Goal: Task Accomplishment & Management: Manage account settings

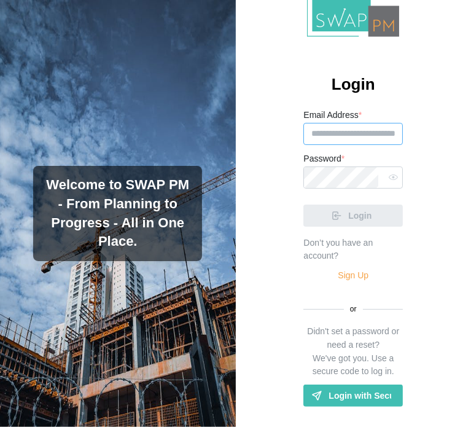
click at [361, 123] on input "Email Address *" at bounding box center [354, 134] width 100 height 22
drag, startPoint x: 371, startPoint y: 108, endPoint x: 325, endPoint y: 97, distance: 47.9
click at [325, 123] on input "**********" at bounding box center [354, 134] width 100 height 22
drag, startPoint x: 386, startPoint y: 103, endPoint x: 395, endPoint y: 103, distance: 8.6
click at [395, 103] on div "**********" at bounding box center [354, 213] width 236 height 427
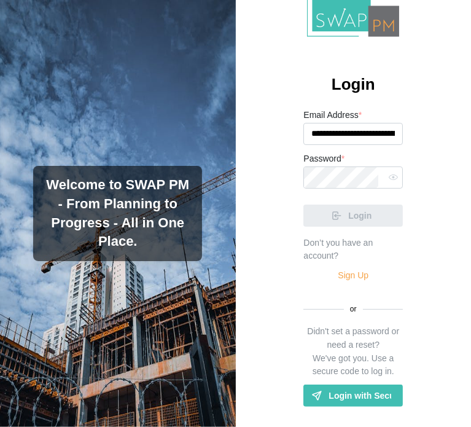
click at [379, 147] on form "**********" at bounding box center [354, 167] width 100 height 119
click at [380, 139] on input "**********" at bounding box center [354, 134] width 100 height 22
drag, startPoint x: 380, startPoint y: 139, endPoint x: 408, endPoint y: 142, distance: 27.8
click at [408, 142] on div "**********" at bounding box center [354, 213] width 236 height 427
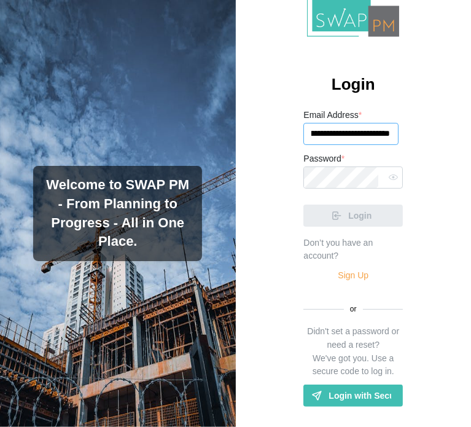
click at [349, 133] on input "**********" at bounding box center [351, 134] width 95 height 22
type input "**********"
click at [334, 204] on div "Login" at bounding box center [354, 211] width 100 height 32
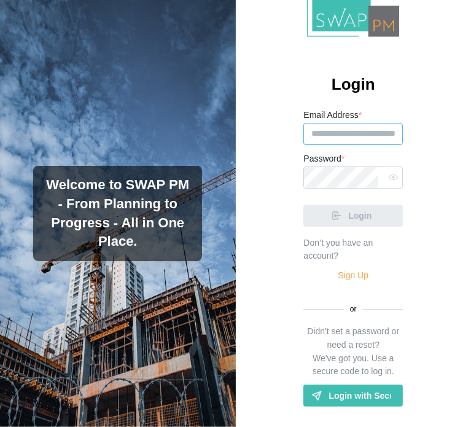
click at [334, 133] on input "Email Address *" at bounding box center [354, 134] width 100 height 22
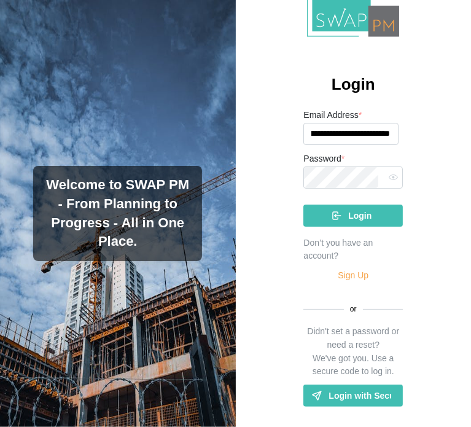
scroll to position [0, 98]
drag, startPoint x: 357, startPoint y: 136, endPoint x: 387, endPoint y: 143, distance: 31.6
click at [387, 143] on input "**********" at bounding box center [351, 134] width 95 height 22
click at [342, 133] on input "**********" at bounding box center [351, 134] width 95 height 22
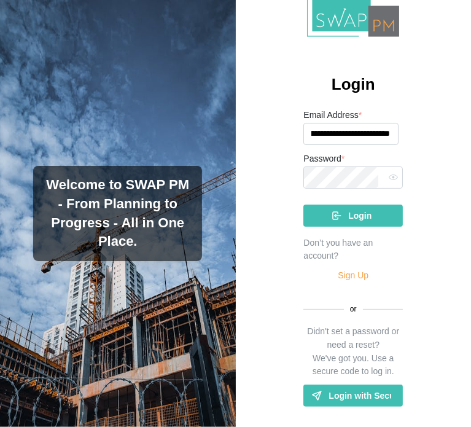
type input "**********"
click at [322, 224] on div "Login" at bounding box center [352, 215] width 80 height 21
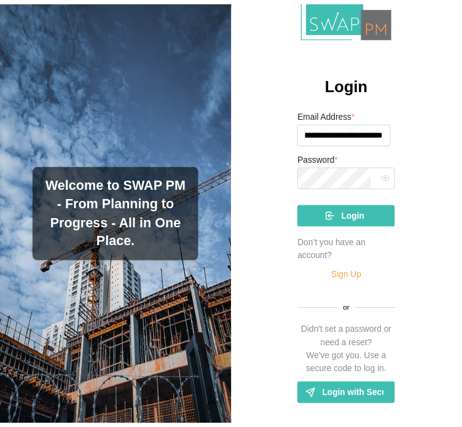
scroll to position [0, 0]
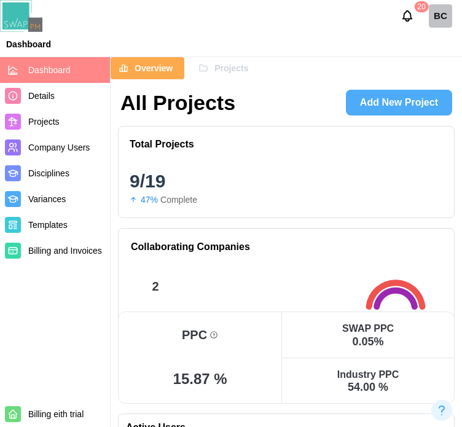
click at [234, 61] on span "Projects" at bounding box center [232, 68] width 34 height 21
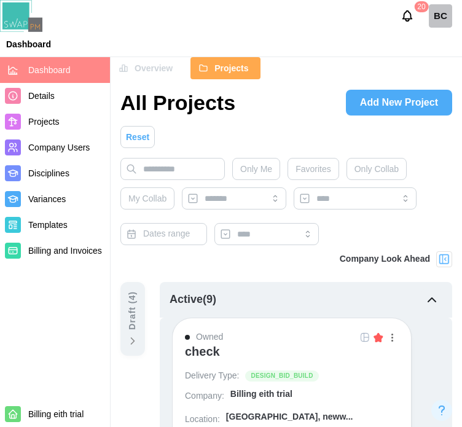
click at [203, 353] on div "check" at bounding box center [202, 351] width 35 height 15
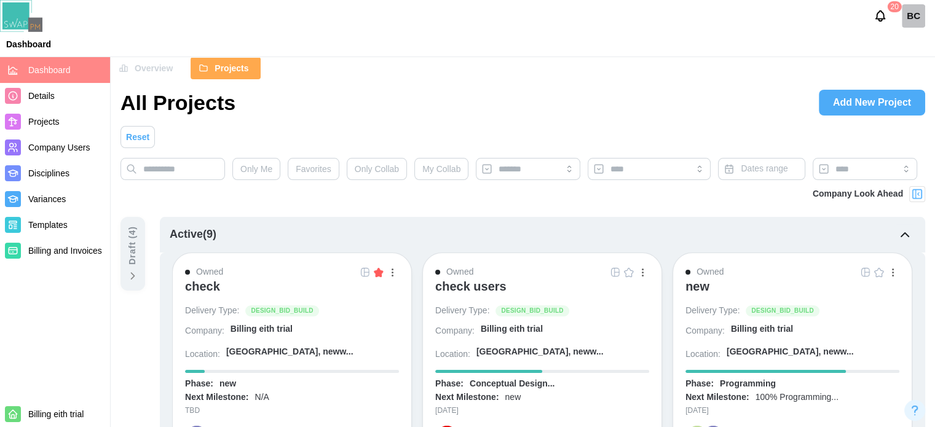
click at [471, 198] on img at bounding box center [917, 194] width 12 height 12
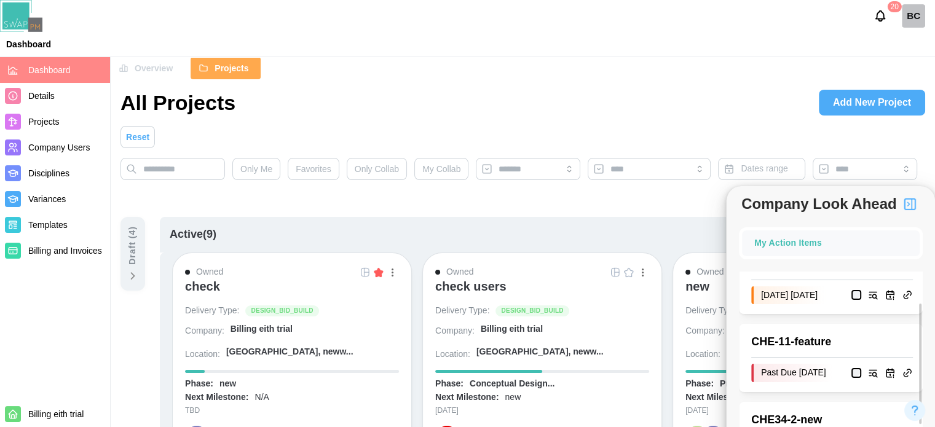
scroll to position [123, 0]
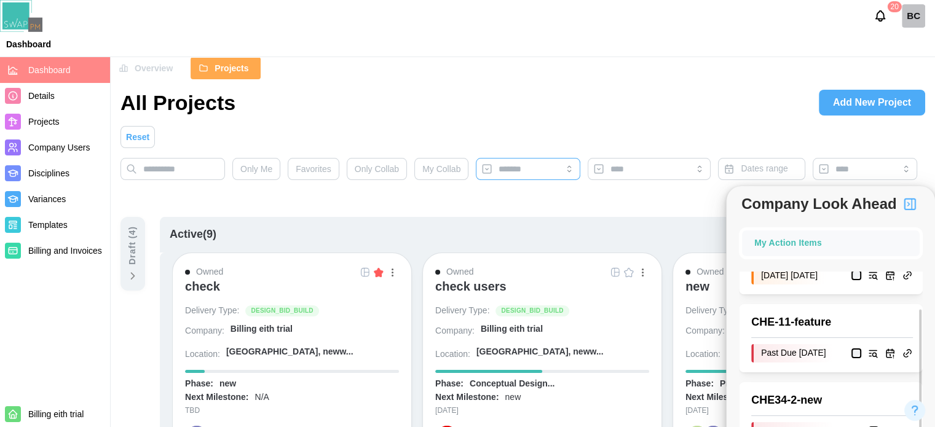
click at [471, 160] on div at bounding box center [526, 169] width 62 height 21
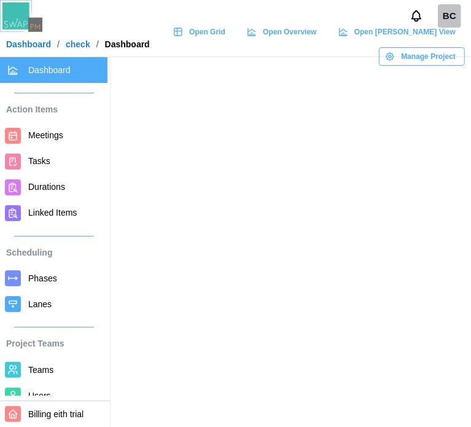
click at [41, 374] on span "Teams" at bounding box center [40, 370] width 25 height 10
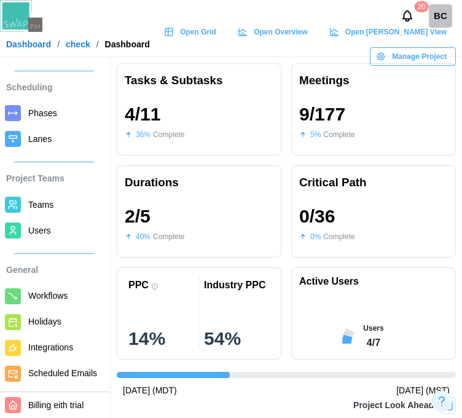
scroll to position [152, 0]
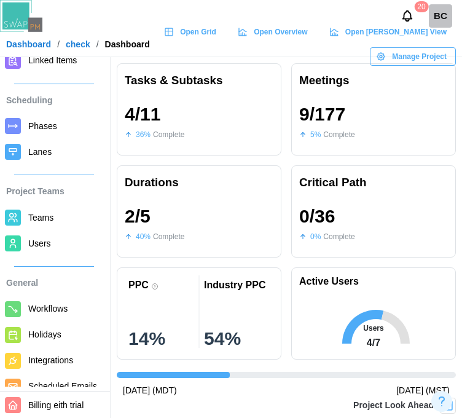
click at [34, 218] on span "Teams" at bounding box center [40, 218] width 25 height 10
click at [52, 238] on span "Users" at bounding box center [65, 243] width 74 height 15
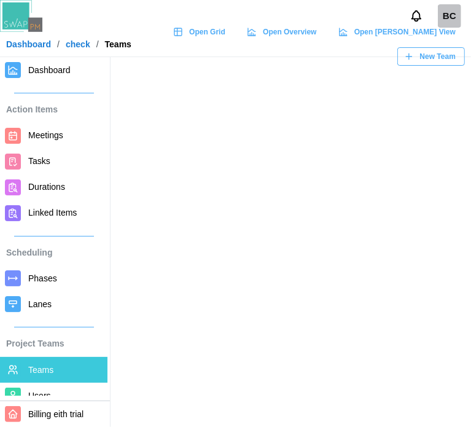
scroll to position [61, 0]
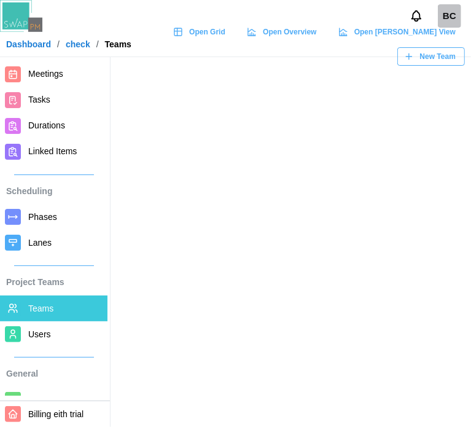
click at [61, 331] on span "Users" at bounding box center [65, 334] width 74 height 15
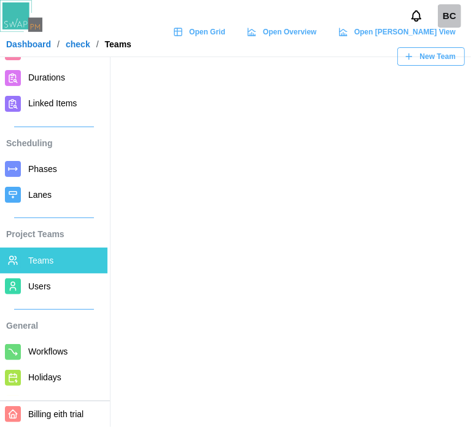
scroll to position [123, 0]
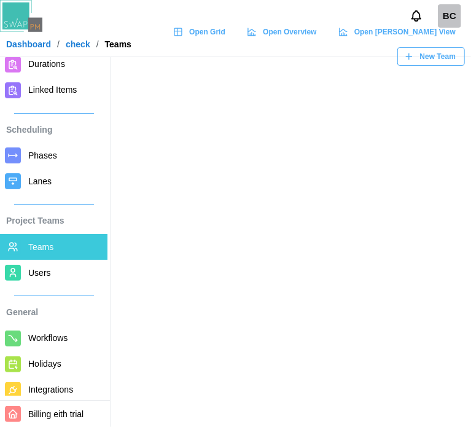
click at [34, 245] on span "Teams" at bounding box center [40, 247] width 25 height 10
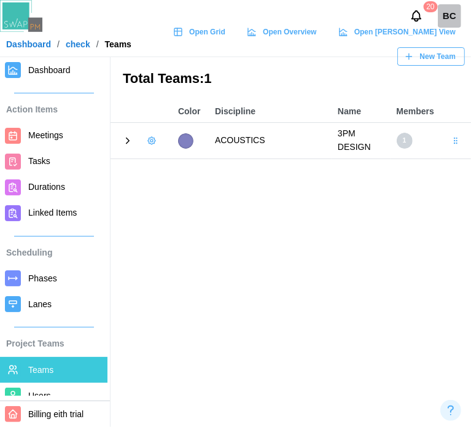
click at [155, 139] on icon "button" at bounding box center [152, 141] width 10 height 10
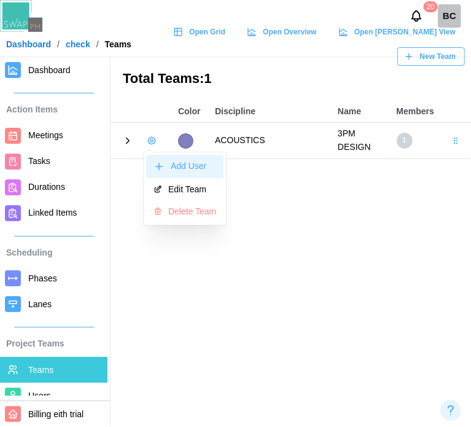
click at [170, 162] on button "Add User" at bounding box center [184, 166] width 77 height 23
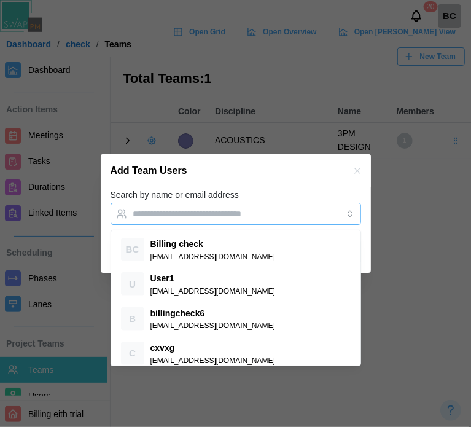
click at [240, 212] on input "Search by name or email address" at bounding box center [224, 214] width 183 height 10
paste input "**********"
type input "**********"
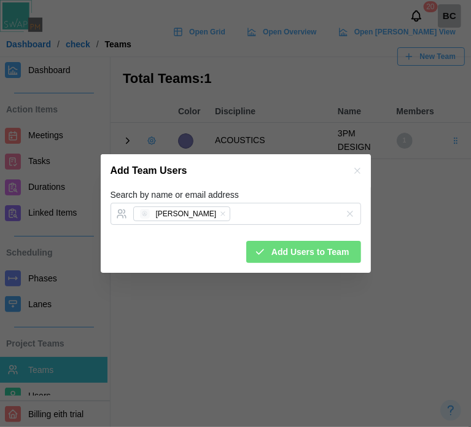
click at [275, 247] on span "Add Users to Team" at bounding box center [311, 252] width 78 height 21
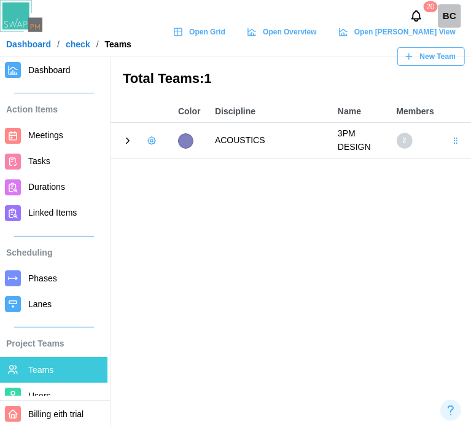
click at [128, 138] on icon at bounding box center [127, 140] width 11 height 11
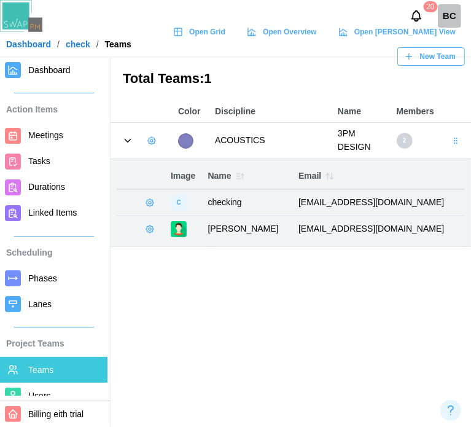
click at [207, 283] on main "Total Teams: 1 Color Discipline Name Members ACOUSTICS 3PM DESIGN 2 Image Name …" at bounding box center [235, 213] width 471 height 427
click at [47, 64] on span "Dashboard" at bounding box center [65, 70] width 74 height 15
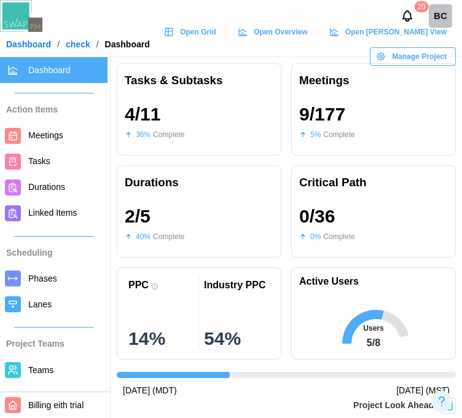
scroll to position [123, 0]
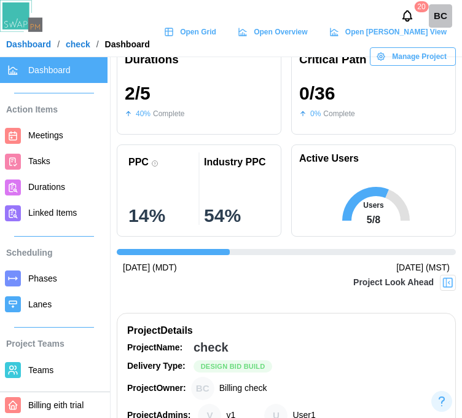
click at [454, 282] on img at bounding box center [448, 283] width 12 height 12
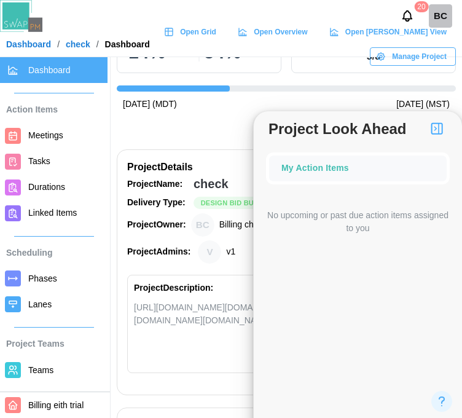
scroll to position [307, 0]
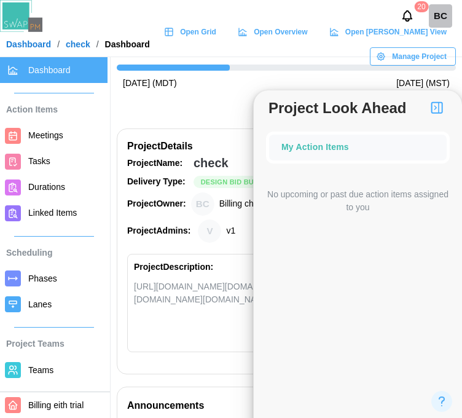
click at [28, 130] on span "Meetings" at bounding box center [45, 135] width 35 height 10
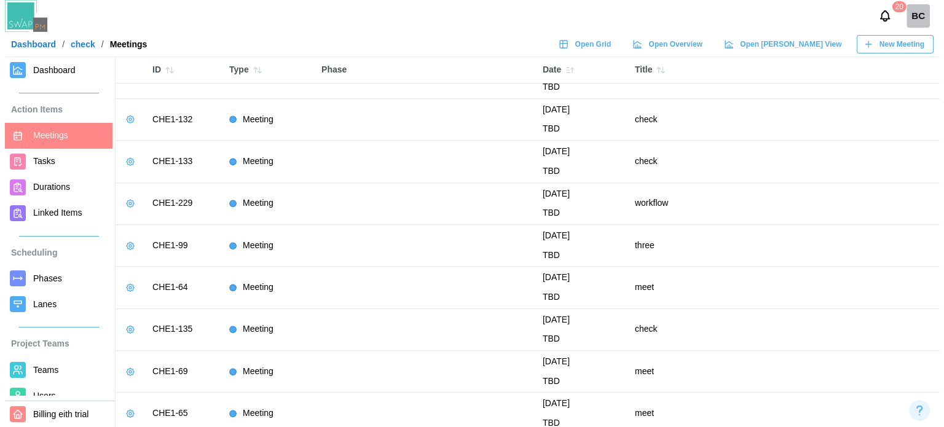
scroll to position [720, 0]
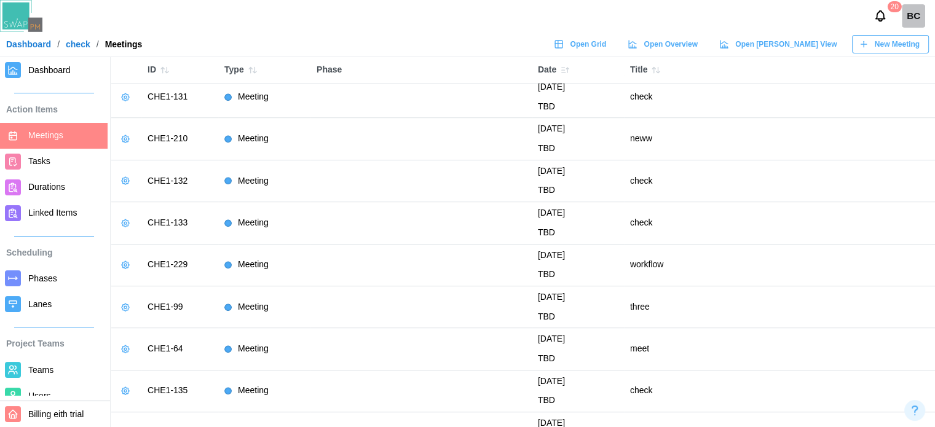
click at [127, 267] on icon "button" at bounding box center [125, 265] width 10 height 10
click at [148, 281] on button "Edit Meeting" at bounding box center [163, 288] width 87 height 22
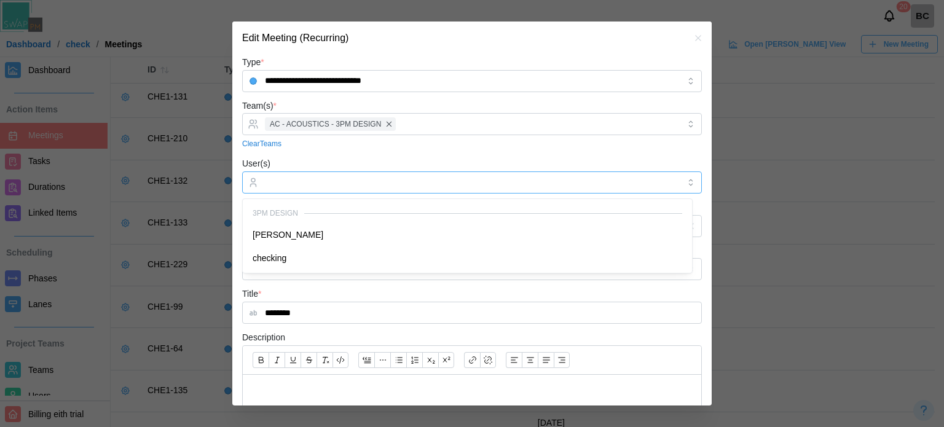
click at [289, 183] on input "User(s)" at bounding box center [472, 183] width 414 height 10
click at [422, 157] on div "User(s) checking" at bounding box center [472, 174] width 460 height 37
click at [408, 175] on div "checking" at bounding box center [470, 182] width 417 height 21
click at [393, 144] on div "Clear Teams" at bounding box center [472, 144] width 460 height 12
click at [341, 257] on div "Phase" at bounding box center [472, 261] width 460 height 37
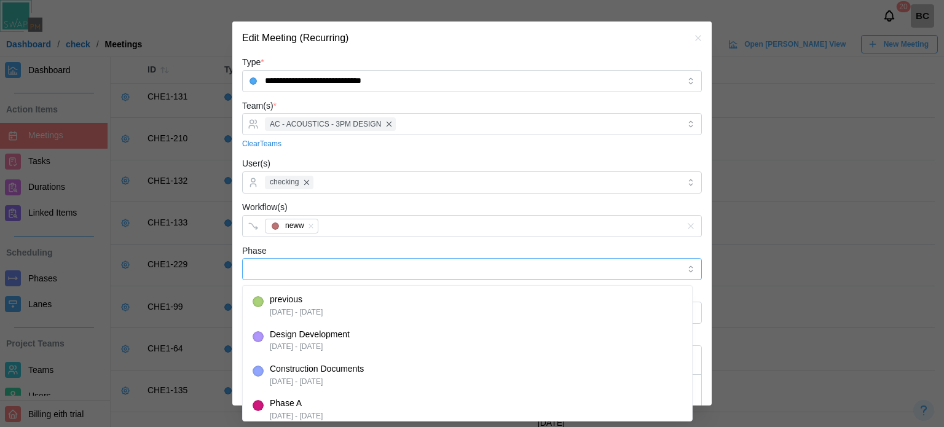
click at [339, 270] on input "Phase" at bounding box center [472, 269] width 460 height 22
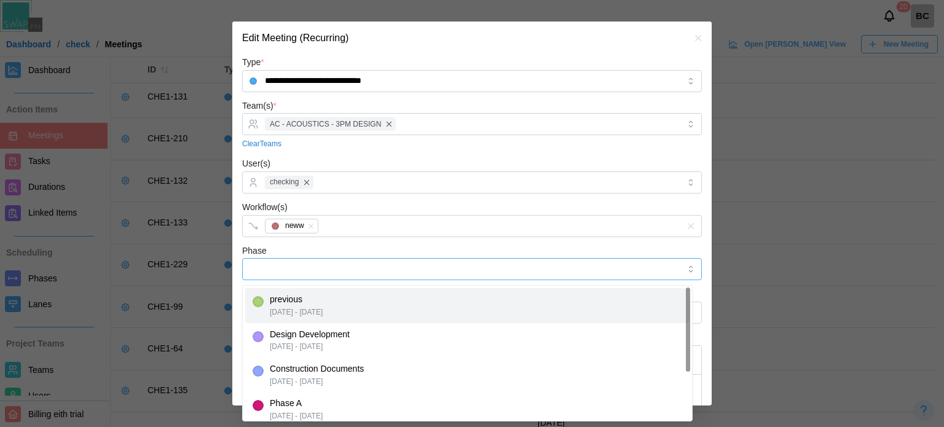
type input "********"
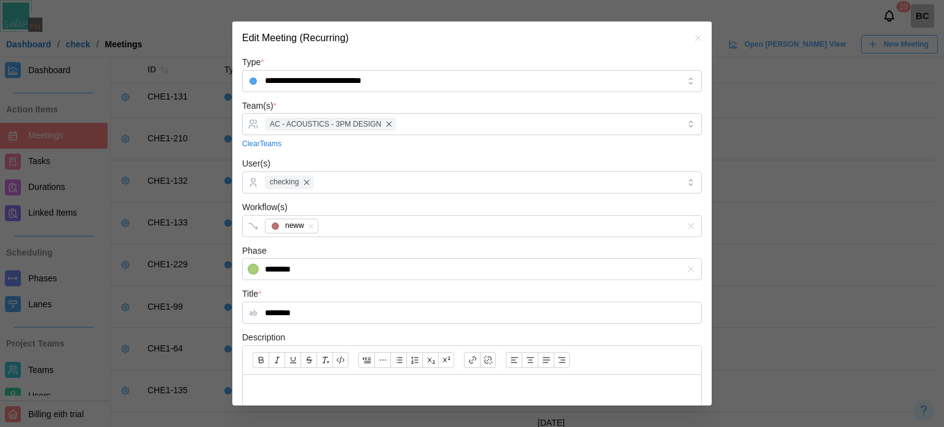
click at [417, 254] on div "Phase ********" at bounding box center [472, 261] width 460 height 37
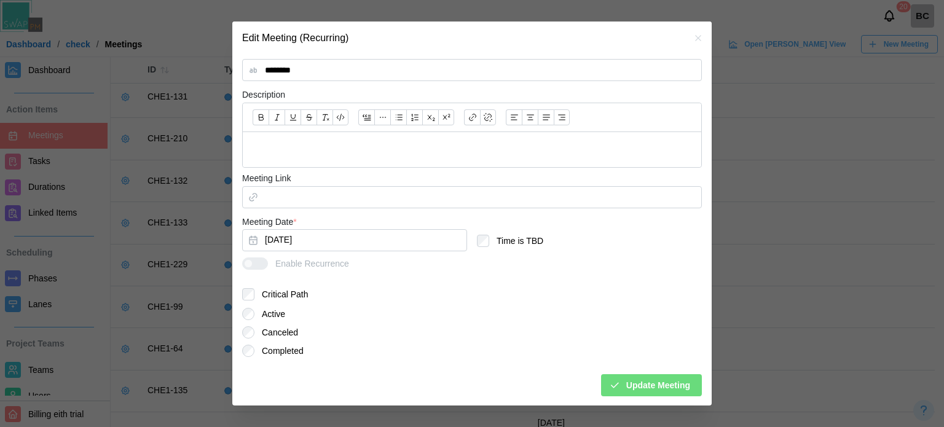
click at [646, 381] on span "Update Meeting" at bounding box center [658, 385] width 64 height 21
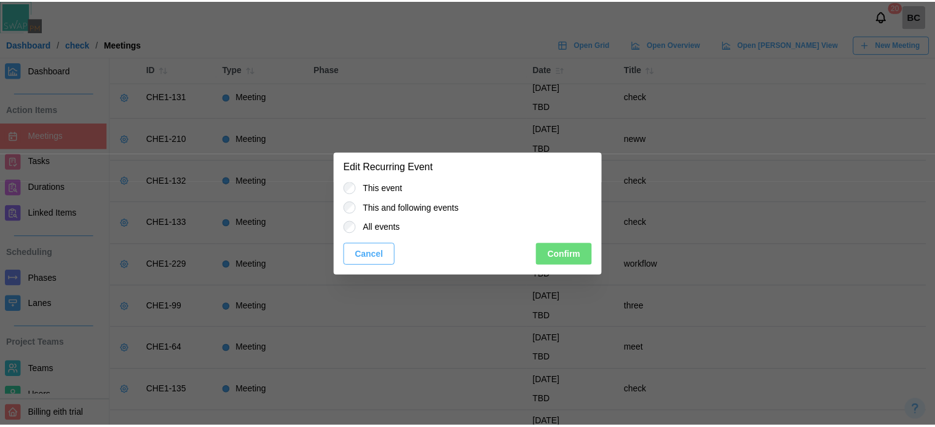
scroll to position [0, 0]
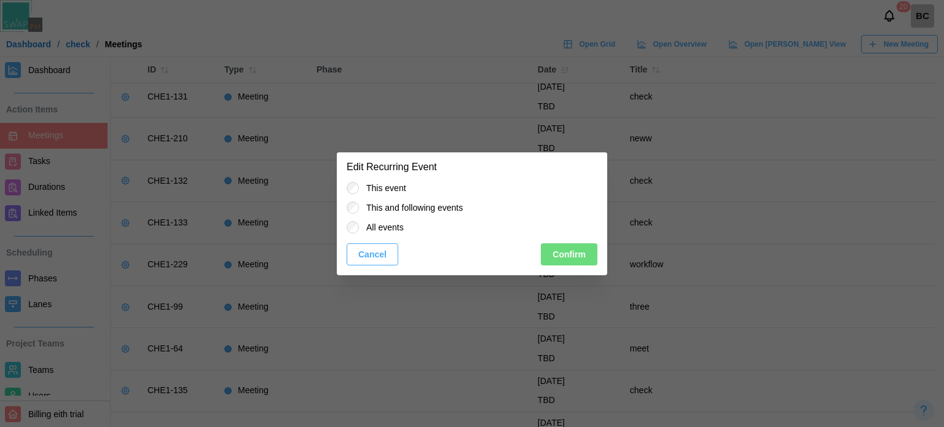
click at [380, 223] on label "All events" at bounding box center [381, 227] width 45 height 12
click at [561, 261] on span "Confirm" at bounding box center [569, 254] width 33 height 21
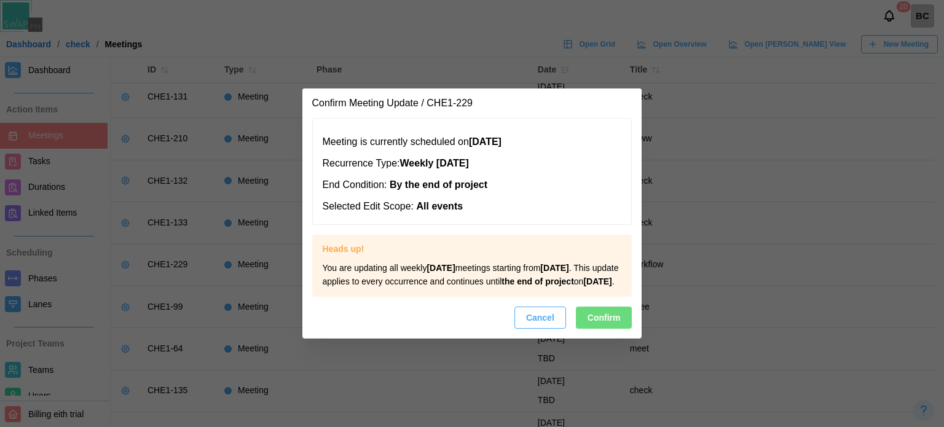
click at [601, 321] on span "Confirm" at bounding box center [604, 317] width 33 height 21
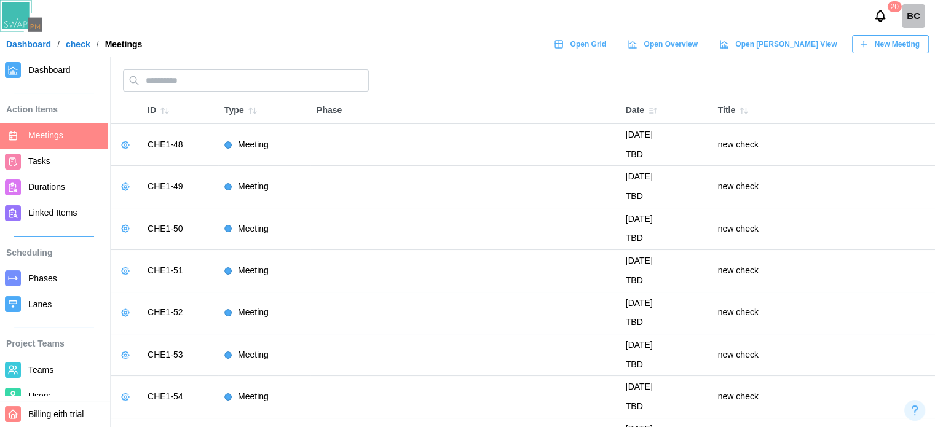
click at [39, 36] on div "Dashboard / check / Meetings Open Grid Open Overview Open Gantt View New Meeting" at bounding box center [467, 44] width 935 height 18
click at [28, 49] on link "Dashboard" at bounding box center [28, 44] width 45 height 9
click at [47, 68] on span "Dashboard" at bounding box center [49, 70] width 42 height 10
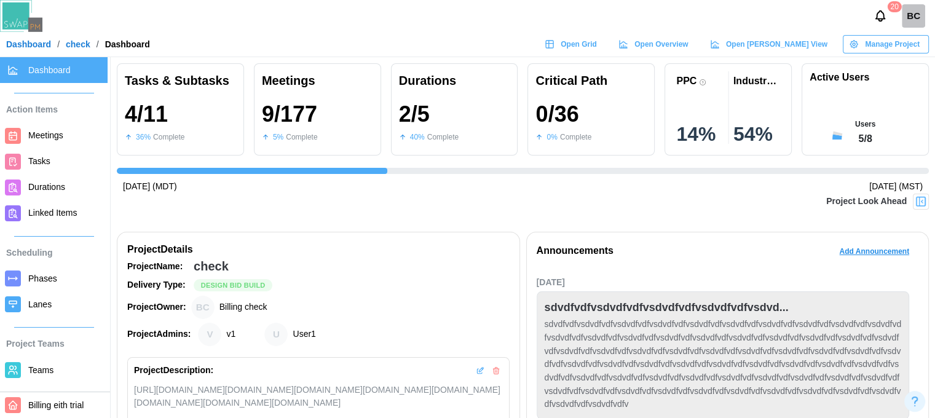
scroll to position [0, 403]
click at [924, 201] on img at bounding box center [921, 201] width 12 height 12
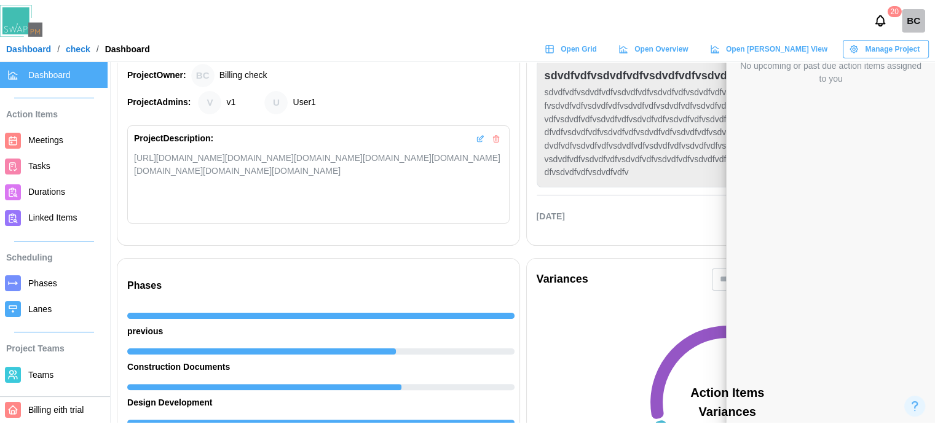
scroll to position [0, 0]
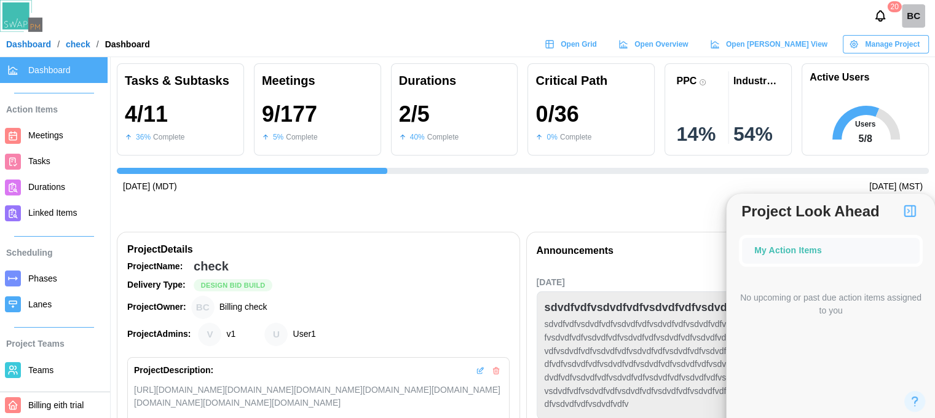
click at [63, 128] on span "Meetings" at bounding box center [65, 135] width 74 height 15
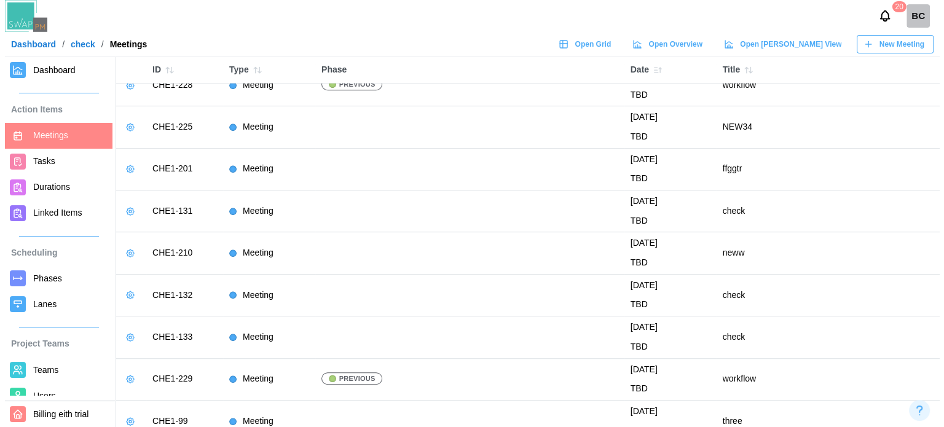
scroll to position [553, 0]
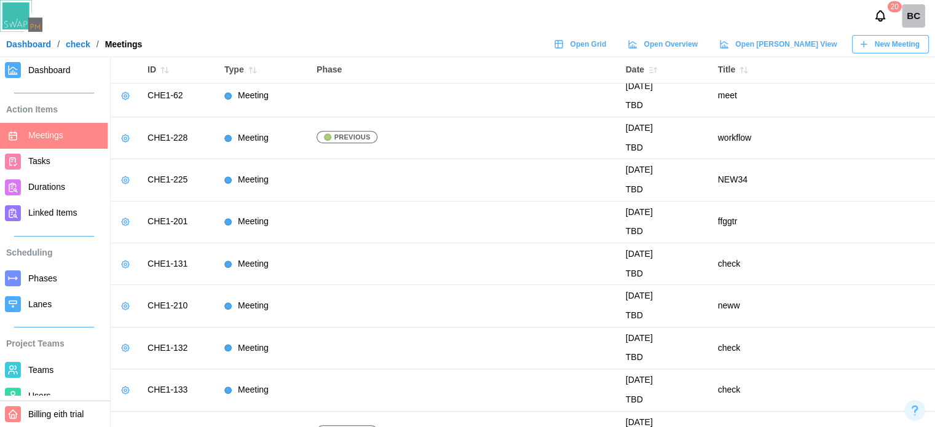
click at [125, 138] on icon "button" at bounding box center [125, 138] width 10 height 10
click at [148, 170] on button "Edit Meeting" at bounding box center [163, 162] width 87 height 22
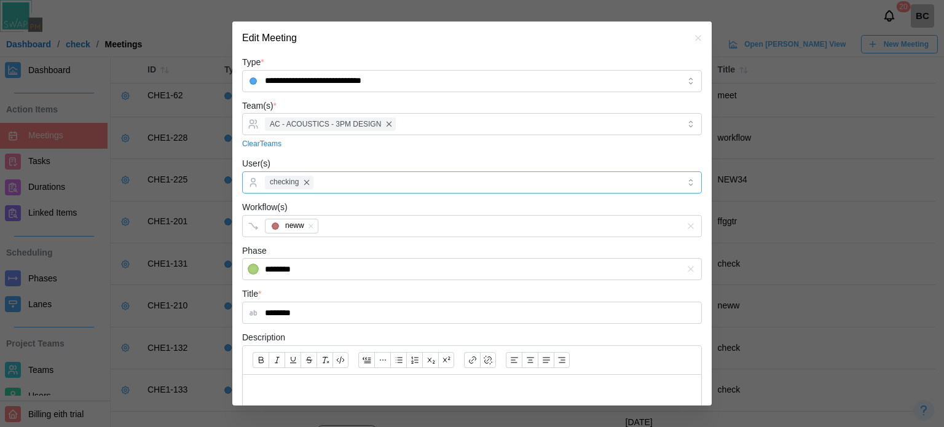
click at [334, 178] on div "checking" at bounding box center [470, 182] width 417 height 21
click at [450, 179] on div "checking Zulqarnain Khalil" at bounding box center [470, 182] width 417 height 21
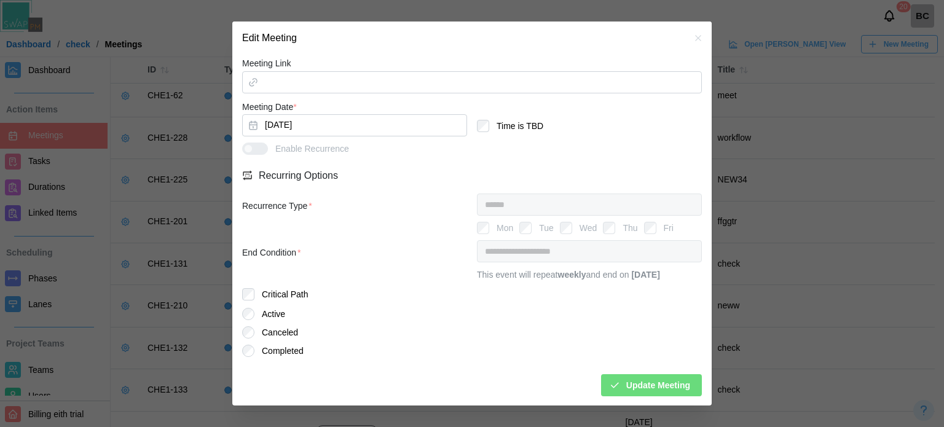
scroll to position [371, 0]
click at [626, 382] on span "Update Meeting" at bounding box center [658, 385] width 64 height 21
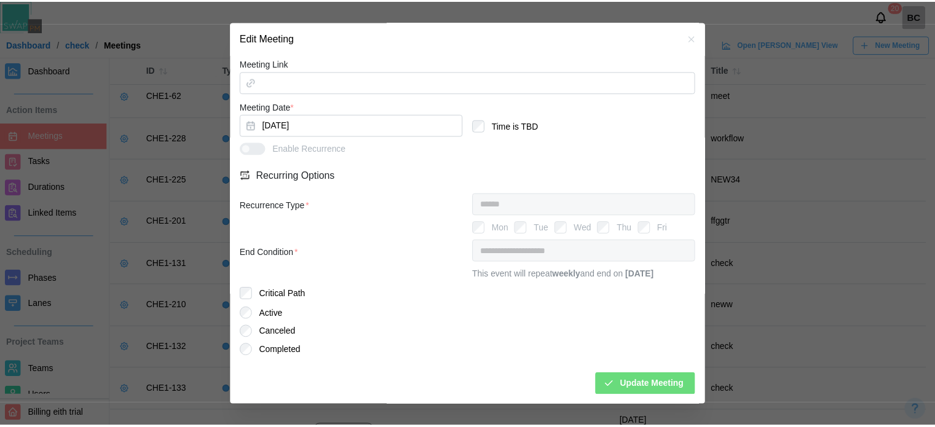
scroll to position [0, 0]
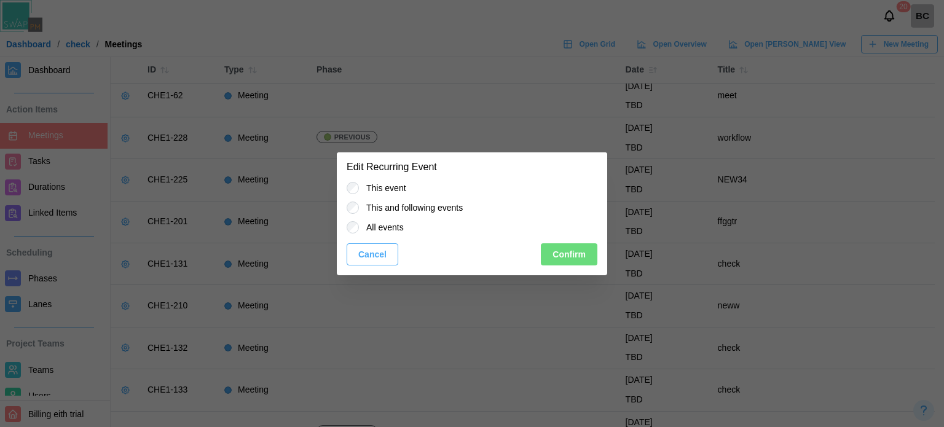
click at [374, 222] on label "All events" at bounding box center [381, 227] width 45 height 12
click at [574, 255] on span "Confirm" at bounding box center [569, 254] width 33 height 21
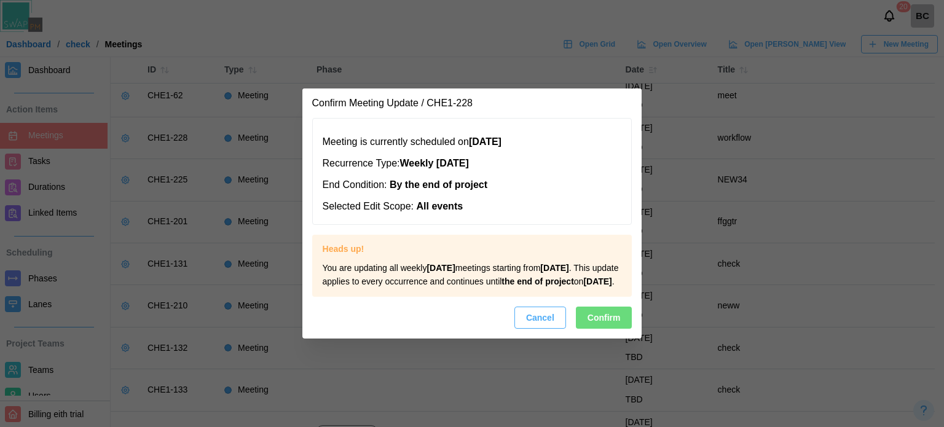
click at [553, 321] on span "Cancel" at bounding box center [540, 317] width 28 height 21
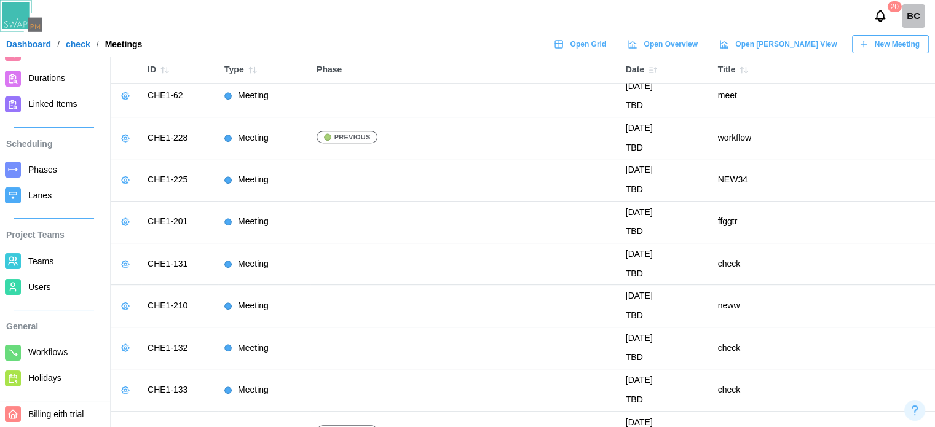
scroll to position [123, 0]
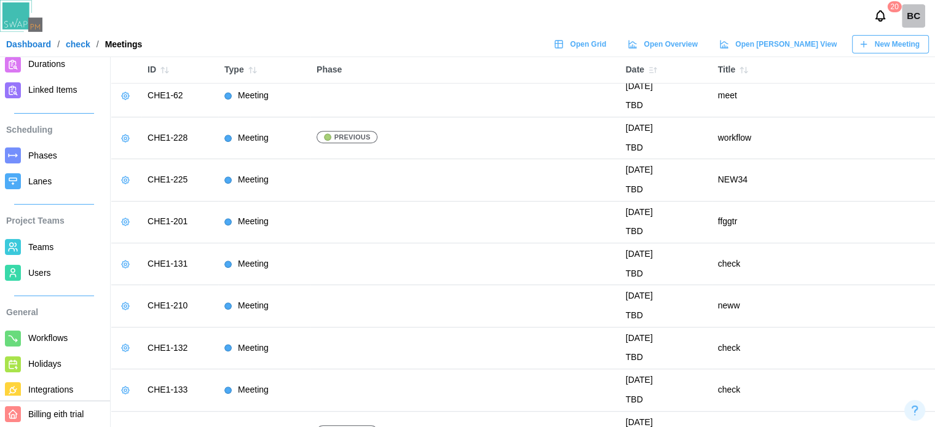
click at [39, 250] on span "Teams" at bounding box center [40, 247] width 25 height 10
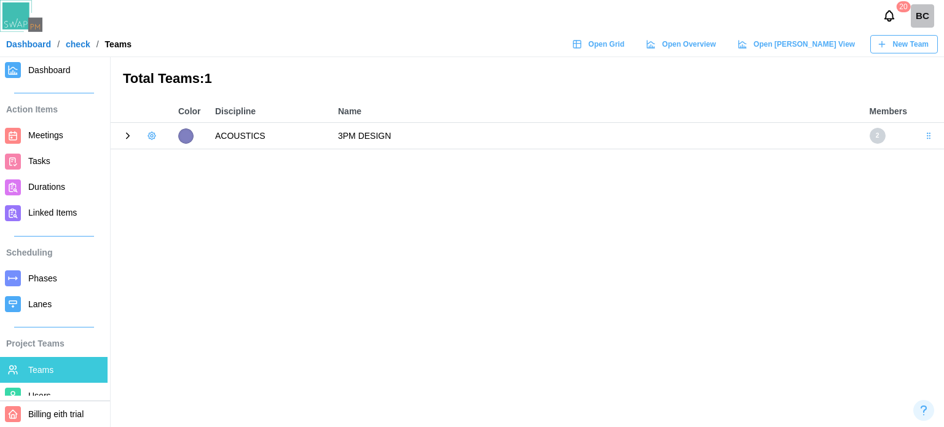
click at [132, 138] on icon at bounding box center [127, 135] width 11 height 11
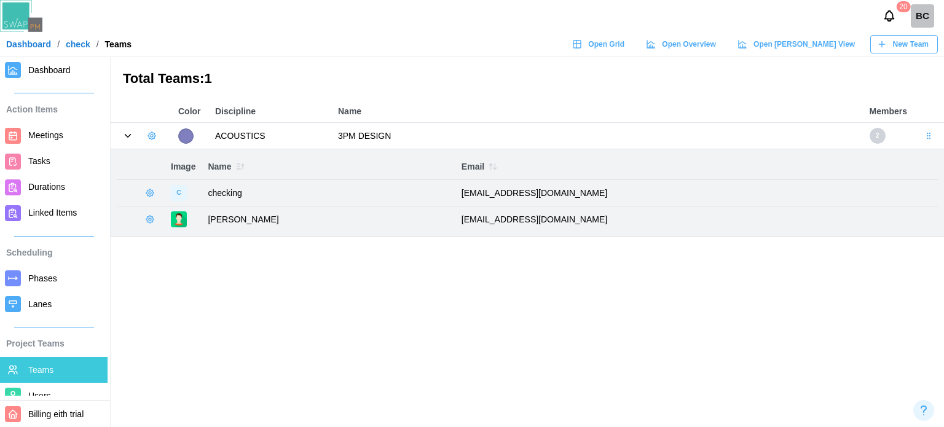
click at [155, 140] on icon "button" at bounding box center [152, 136] width 10 height 10
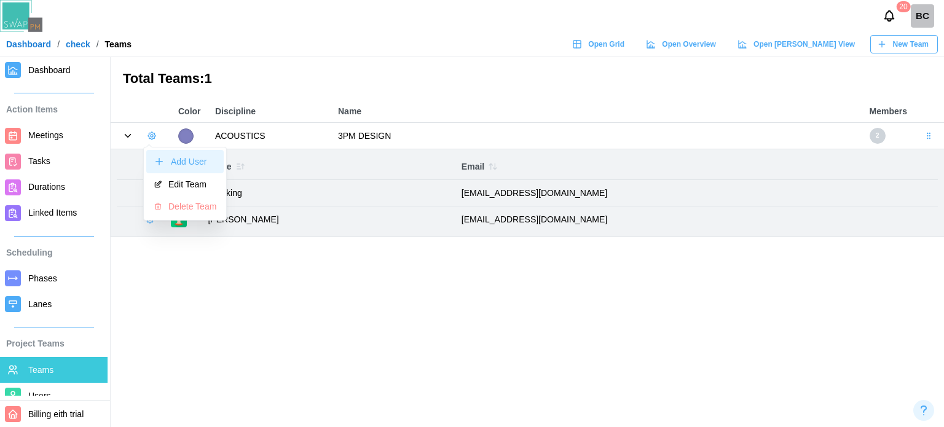
click at [187, 165] on div "Add User" at bounding box center [193, 162] width 45 height 10
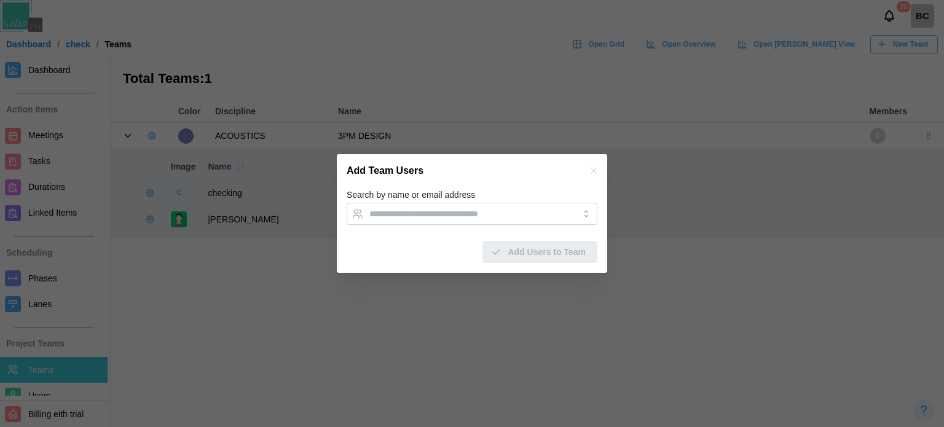
click at [420, 230] on form "Search by name or email address Add Users to Team" at bounding box center [472, 225] width 251 height 76
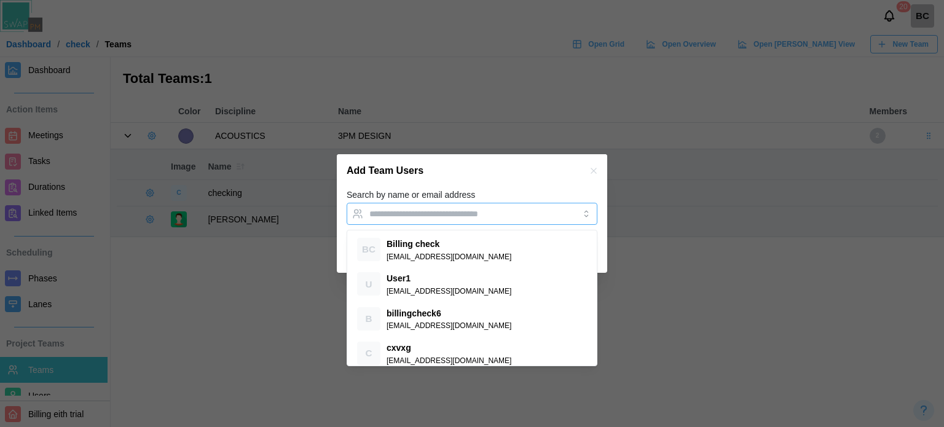
click at [420, 217] on input "Search by name or email address" at bounding box center [460, 214] width 183 height 10
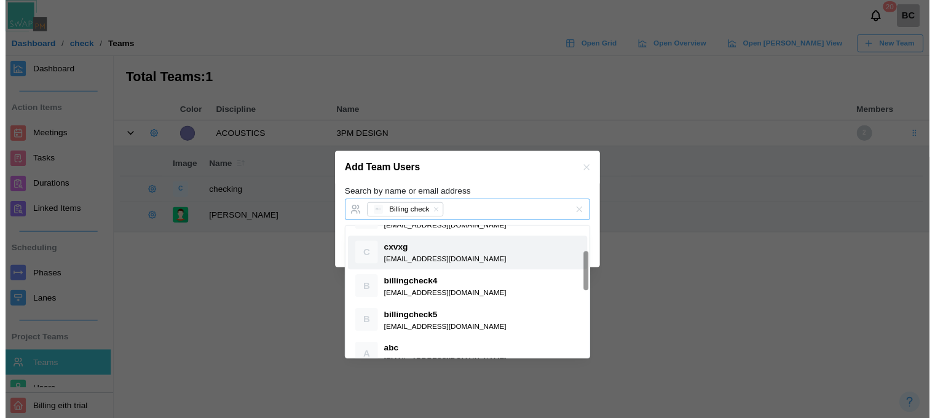
scroll to position [184, 0]
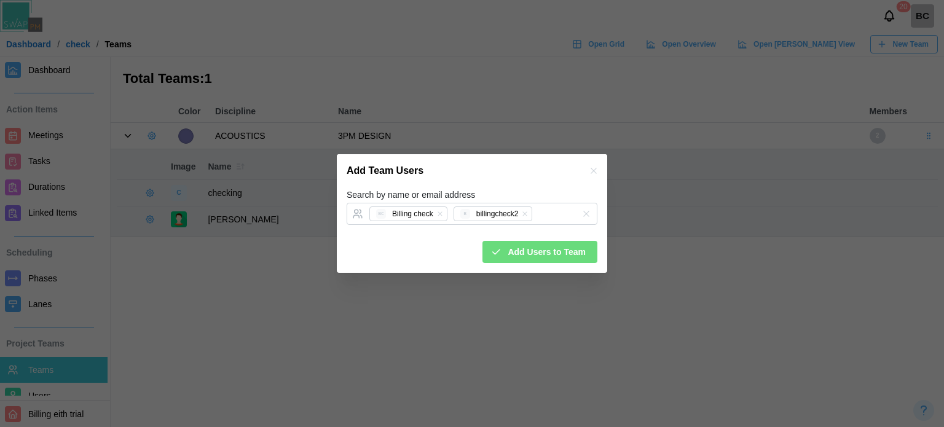
click at [543, 172] on div "Add Team Users" at bounding box center [472, 170] width 270 height 33
click at [556, 247] on span "Add Users to Team" at bounding box center [547, 252] width 78 height 21
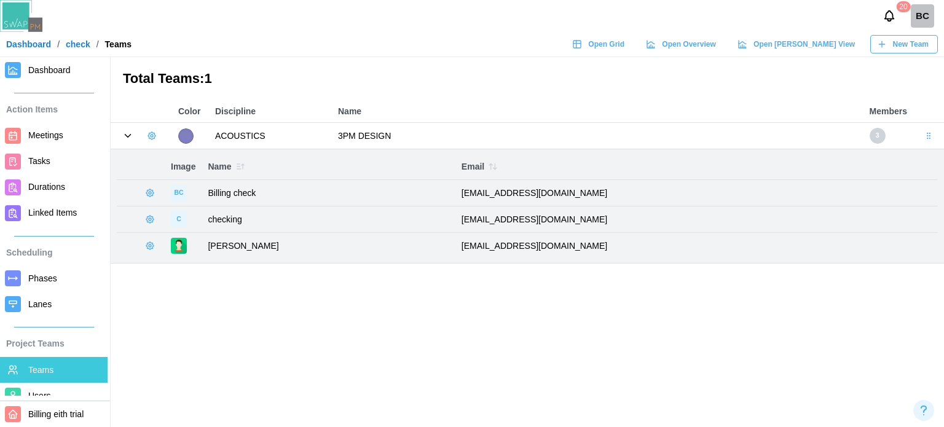
click at [39, 135] on span "Meetings" at bounding box center [45, 135] width 35 height 10
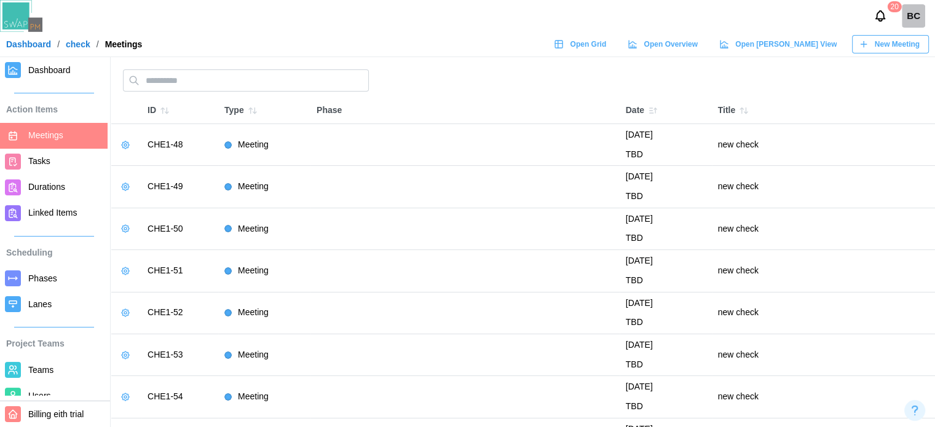
click at [45, 73] on span "Dashboard" at bounding box center [49, 70] width 42 height 10
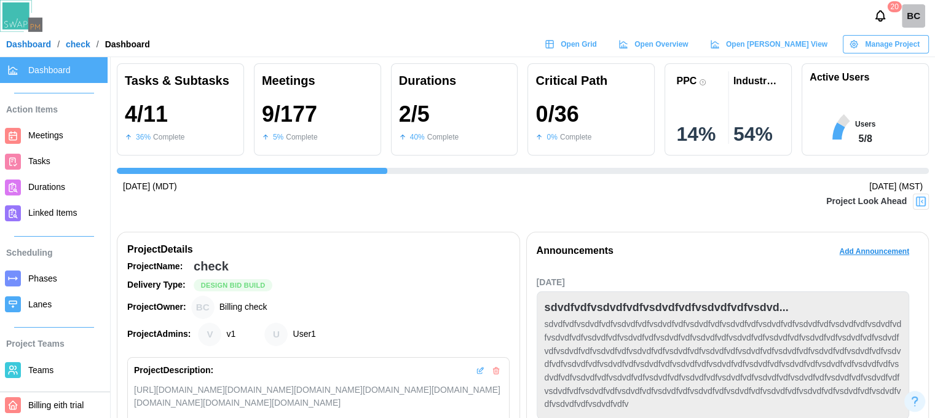
scroll to position [0, 403]
click at [925, 210] on div "Project Look Ahead" at bounding box center [523, 209] width 812 height 31
click at [924, 198] on img at bounding box center [921, 201] width 12 height 12
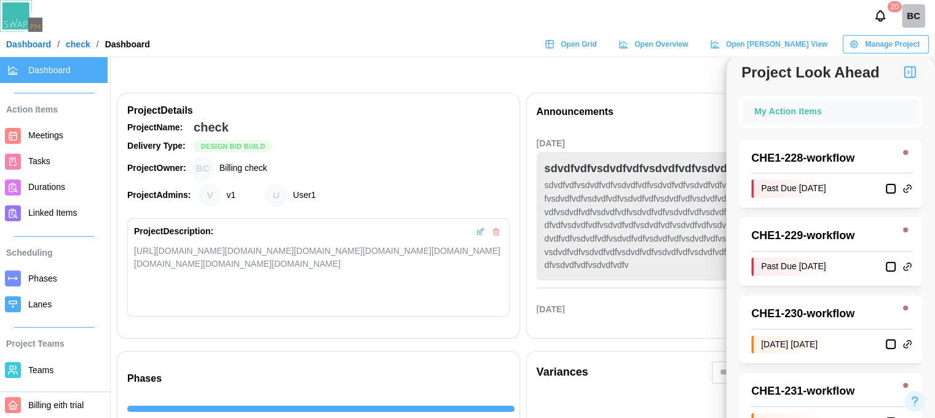
scroll to position [61, 0]
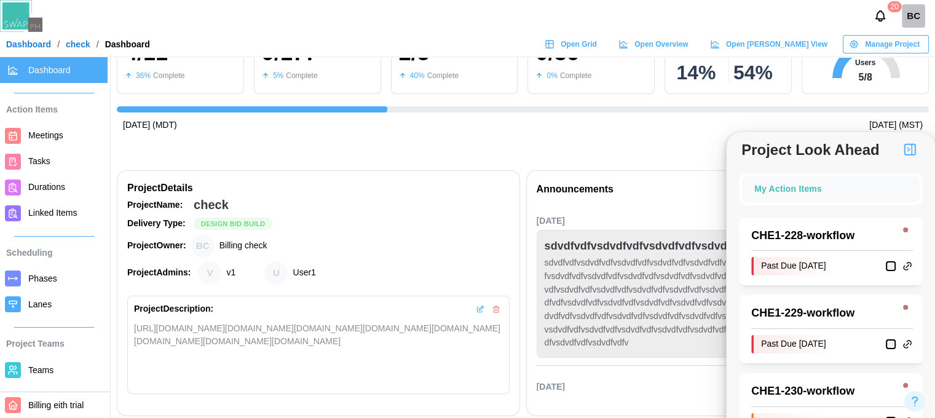
click at [770, 307] on div "CHE1 - 229 - workflow" at bounding box center [822, 313] width 142 height 17
click at [769, 313] on div "CHE1 - 229 - workflow" at bounding box center [822, 313] width 142 height 17
click at [819, 313] on div "CHE1 - 229 - workflow" at bounding box center [822, 313] width 142 height 17
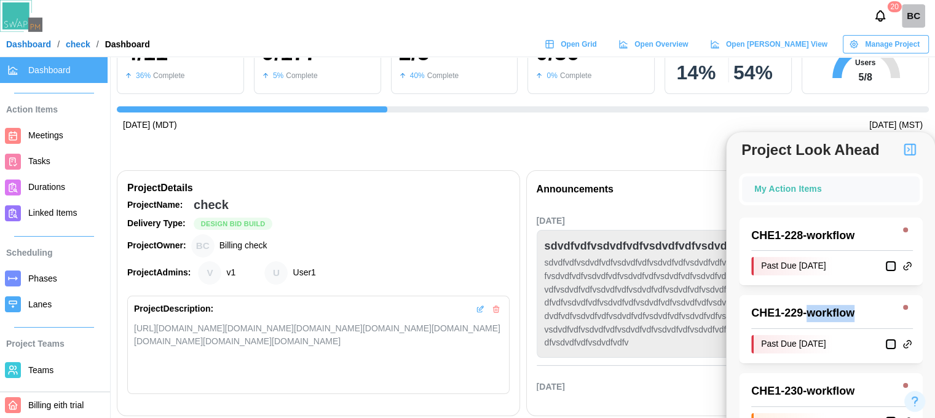
click at [819, 313] on div "CHE1 - 229 - workflow" at bounding box center [822, 313] width 142 height 17
